Goal: Information Seeking & Learning: Learn about a topic

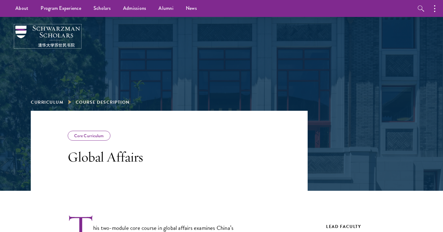
click at [32, 33] on img at bounding box center [47, 37] width 65 height 22
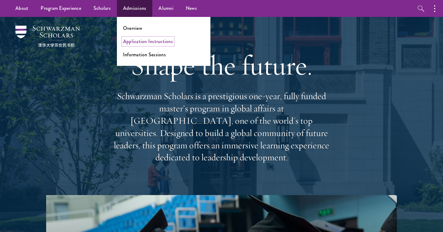
click at [138, 43] on link "Application Instructions" at bounding box center [148, 41] width 50 height 7
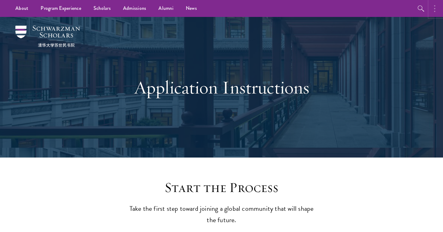
click at [432, 9] on button "button" at bounding box center [436, 8] width 14 height 17
click at [367, 13] on button "button" at bounding box center [370, 8] width 14 height 17
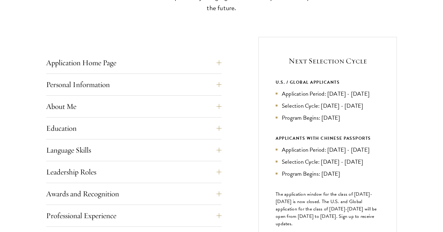
scroll to position [212, 0]
click at [211, 66] on button "Application Home Page" at bounding box center [138, 62] width 175 height 15
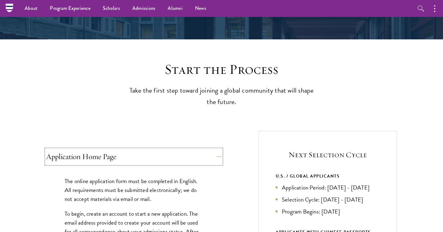
scroll to position [0, 0]
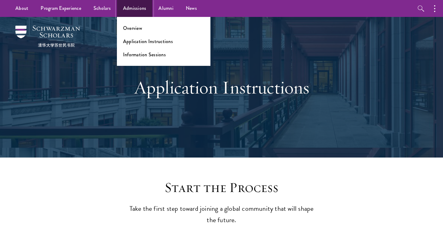
click at [130, 12] on link "Admissions" at bounding box center [135, 8] width 36 height 17
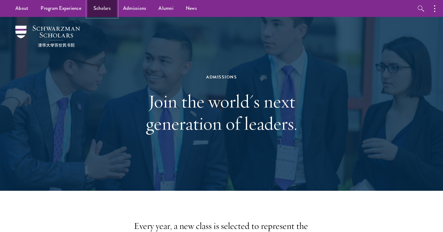
click at [94, 11] on link "Scholars" at bounding box center [102, 8] width 30 height 17
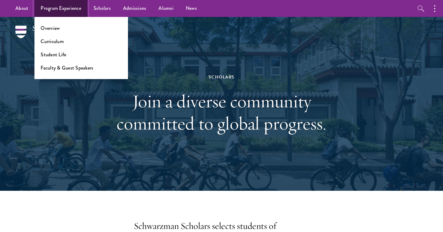
click at [68, 12] on link "Program Experience" at bounding box center [60, 8] width 53 height 17
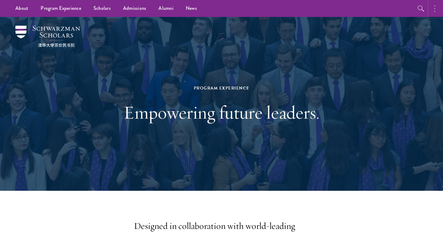
click at [433, 12] on button "button" at bounding box center [436, 8] width 14 height 17
click at [372, 11] on button "button" at bounding box center [370, 8] width 14 height 17
click at [372, 11] on div "About Overview Leadership Donors Program Experience Overview Curriculum Student…" at bounding box center [221, 8] width 443 height 17
